Goal: Navigation & Orientation: Understand site structure

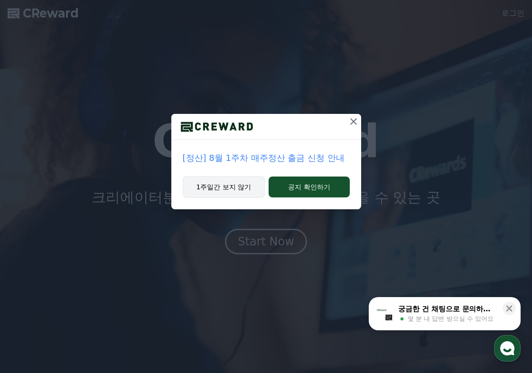
click at [209, 184] on button "1주일간 보지 않기" at bounding box center [224, 187] width 83 height 22
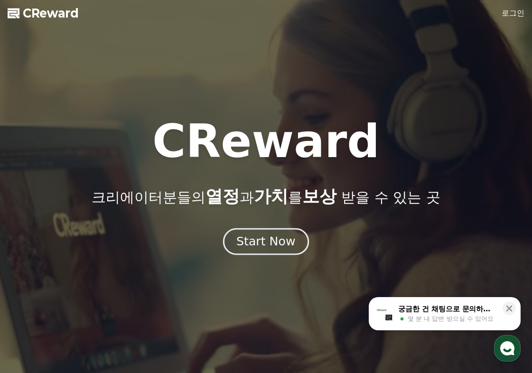
click at [275, 240] on div "Start Now" at bounding box center [266, 242] width 59 height 16
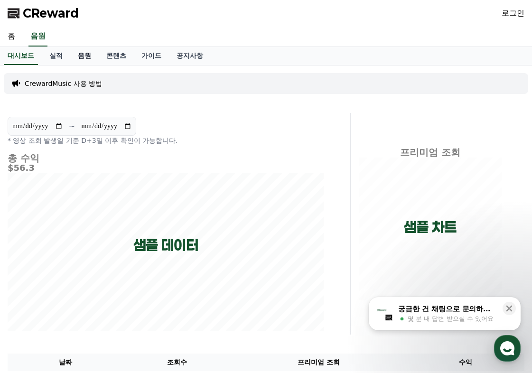
click at [89, 55] on link "음원" at bounding box center [84, 56] width 28 height 18
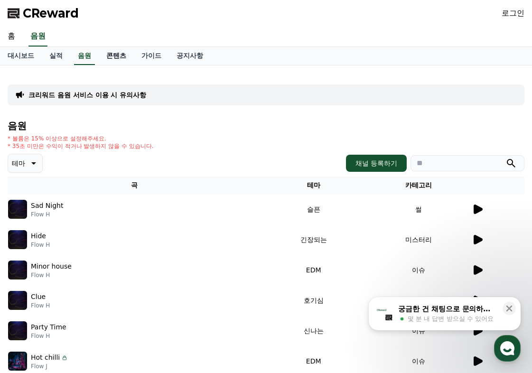
click at [120, 53] on link "콘텐츠" at bounding box center [116, 56] width 35 height 18
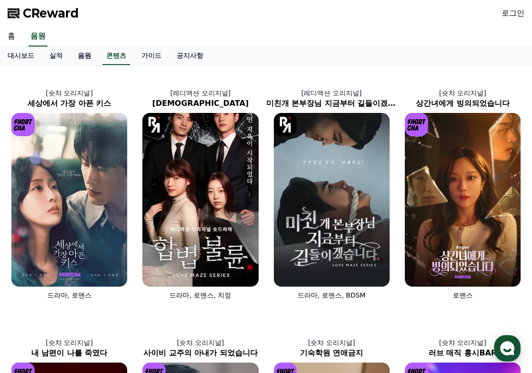
click at [90, 58] on link "음원" at bounding box center [84, 56] width 28 height 18
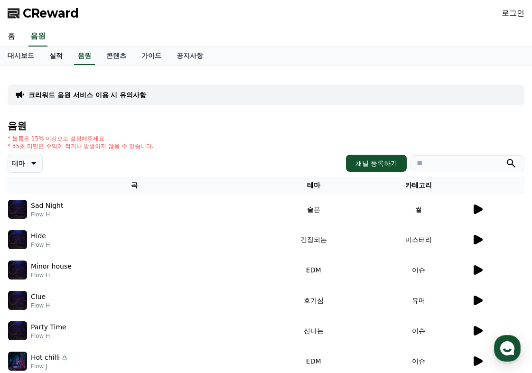
click at [60, 55] on link "실적" at bounding box center [56, 56] width 28 height 18
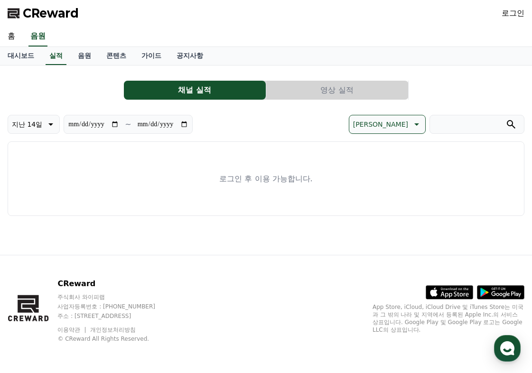
click at [328, 87] on button "영상 실적" at bounding box center [337, 90] width 142 height 19
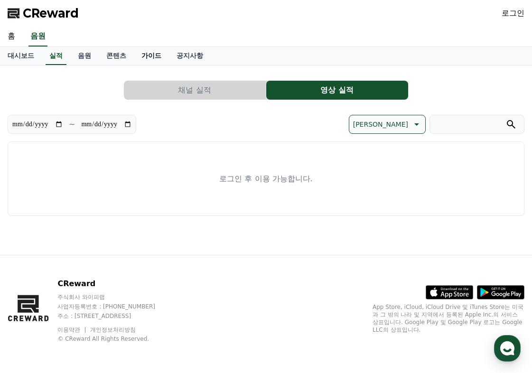
click at [151, 54] on link "가이드" at bounding box center [151, 56] width 35 height 18
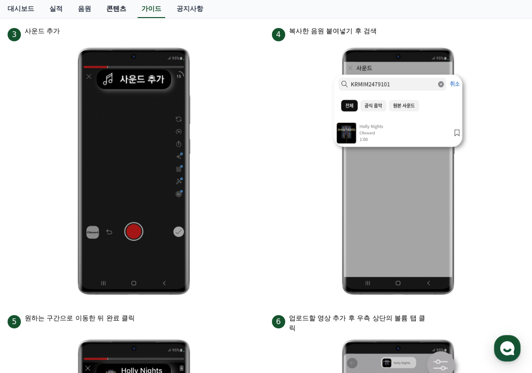
scroll to position [420, 0]
